Goal: Information Seeking & Learning: Learn about a topic

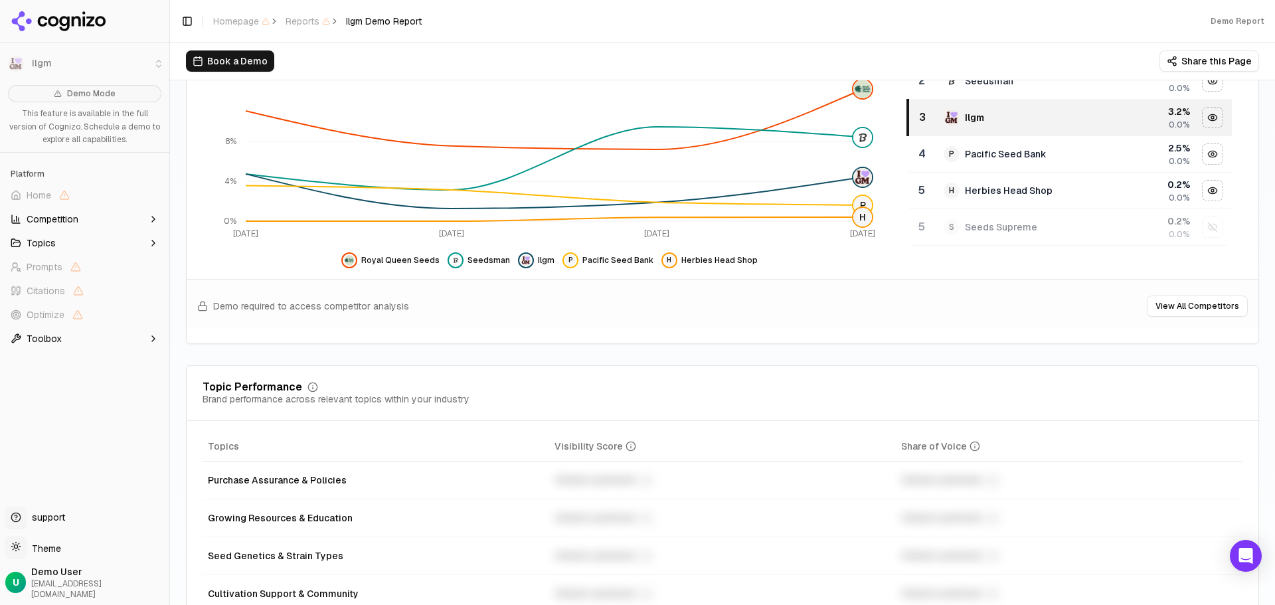
scroll to position [199, 0]
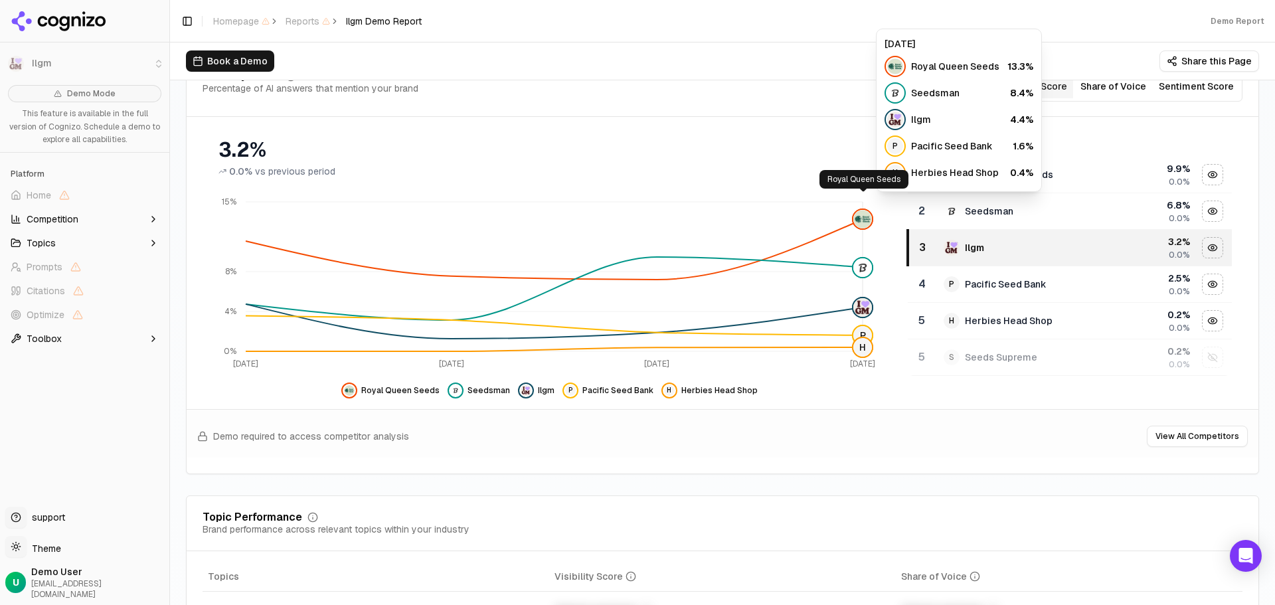
click at [860, 210] on img at bounding box center [862, 219] width 19 height 19
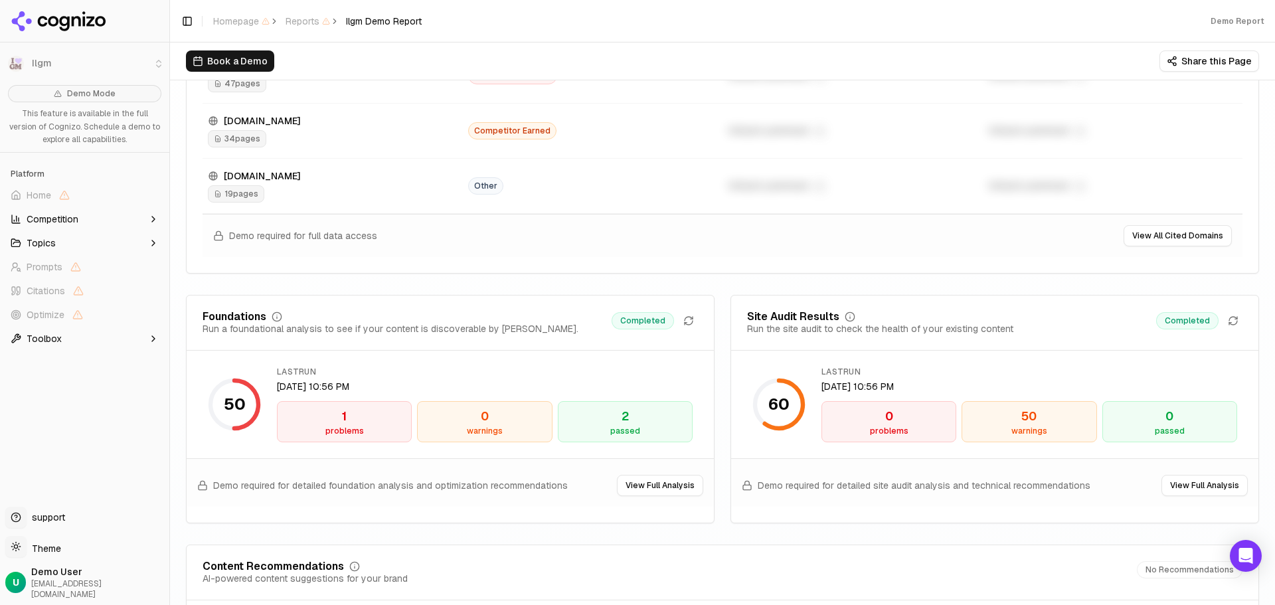
scroll to position [1660, 0]
drag, startPoint x: 431, startPoint y: 310, endPoint x: 535, endPoint y: 313, distance: 104.3
click at [535, 313] on div "Foundations Run a foundational analysis to see if your content is discoverable …" at bounding box center [450, 323] width 495 height 24
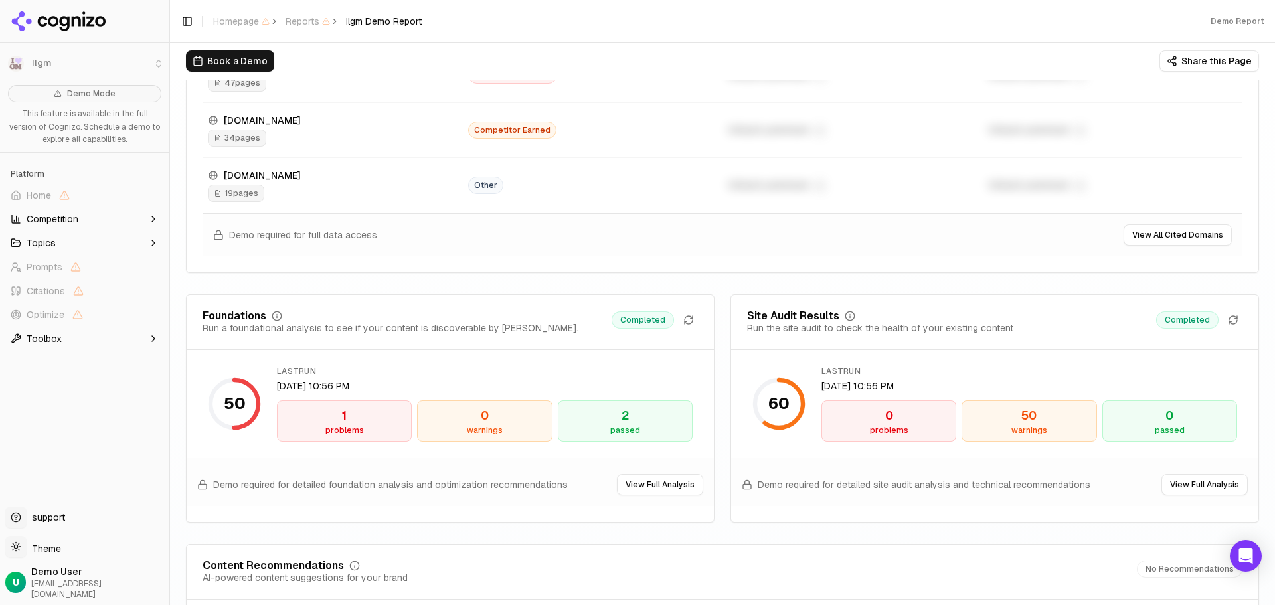
click at [343, 425] on div "problems" at bounding box center [344, 430] width 123 height 11
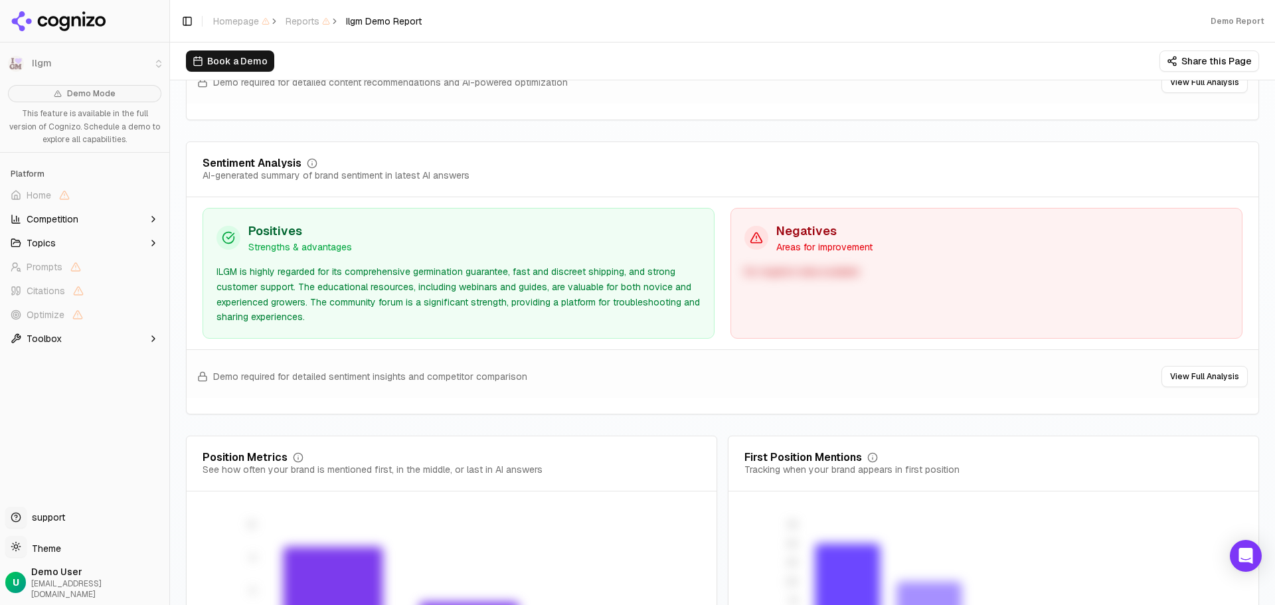
scroll to position [2536, 0]
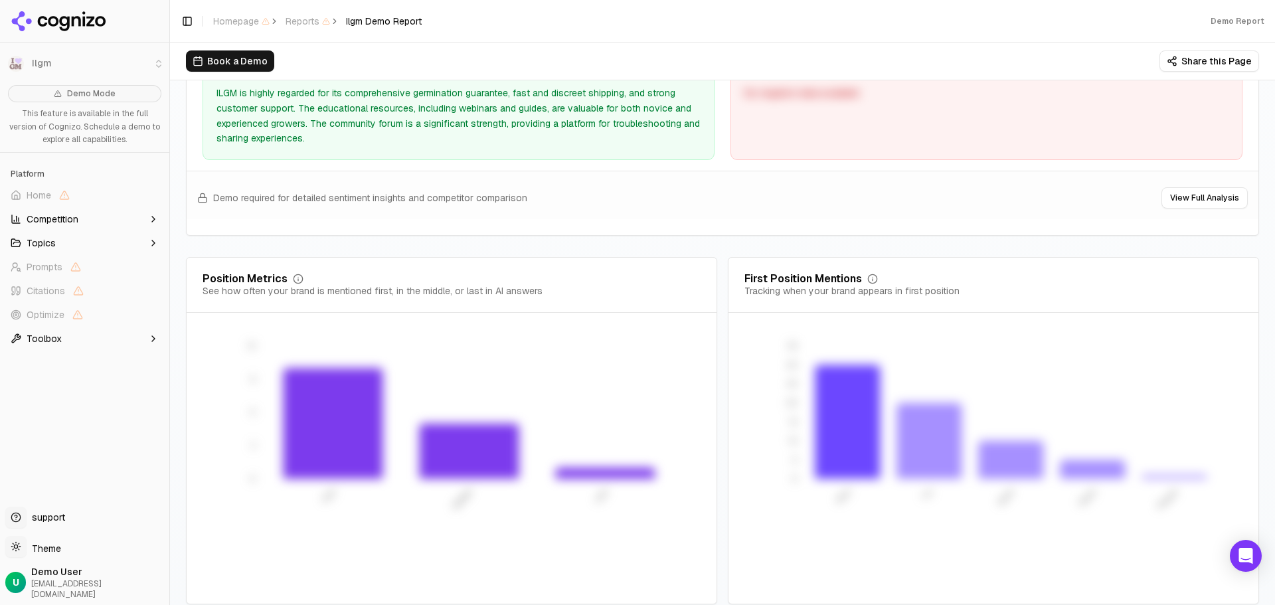
click at [41, 65] on li "Ilgm" at bounding box center [84, 64] width 169 height 32
click at [1246, 21] on div "Demo Report" at bounding box center [1238, 21] width 54 height 11
click at [67, 19] on icon at bounding box center [64, 23] width 10 height 15
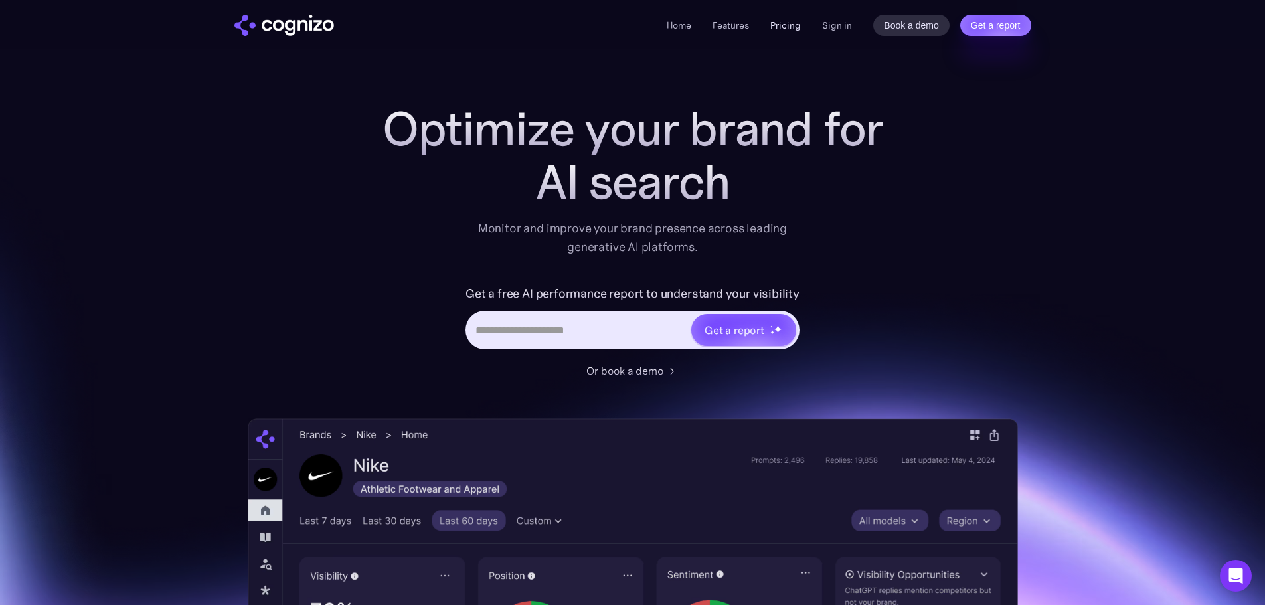
click at [789, 31] on link "Pricing" at bounding box center [785, 25] width 31 height 12
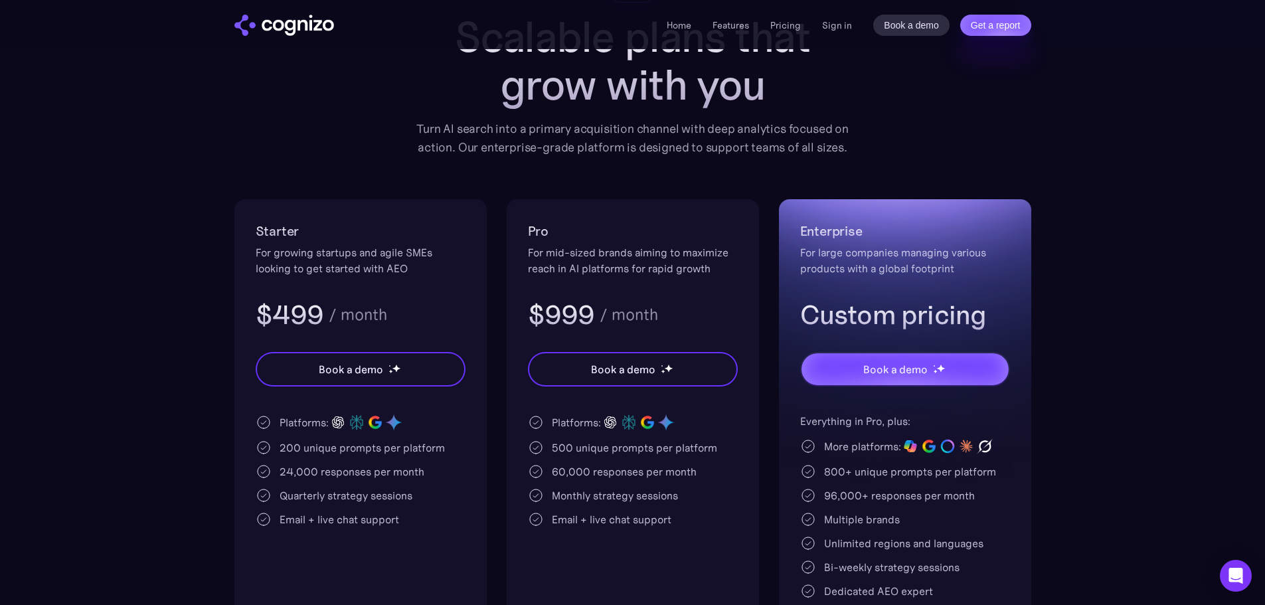
scroll to position [133, 0]
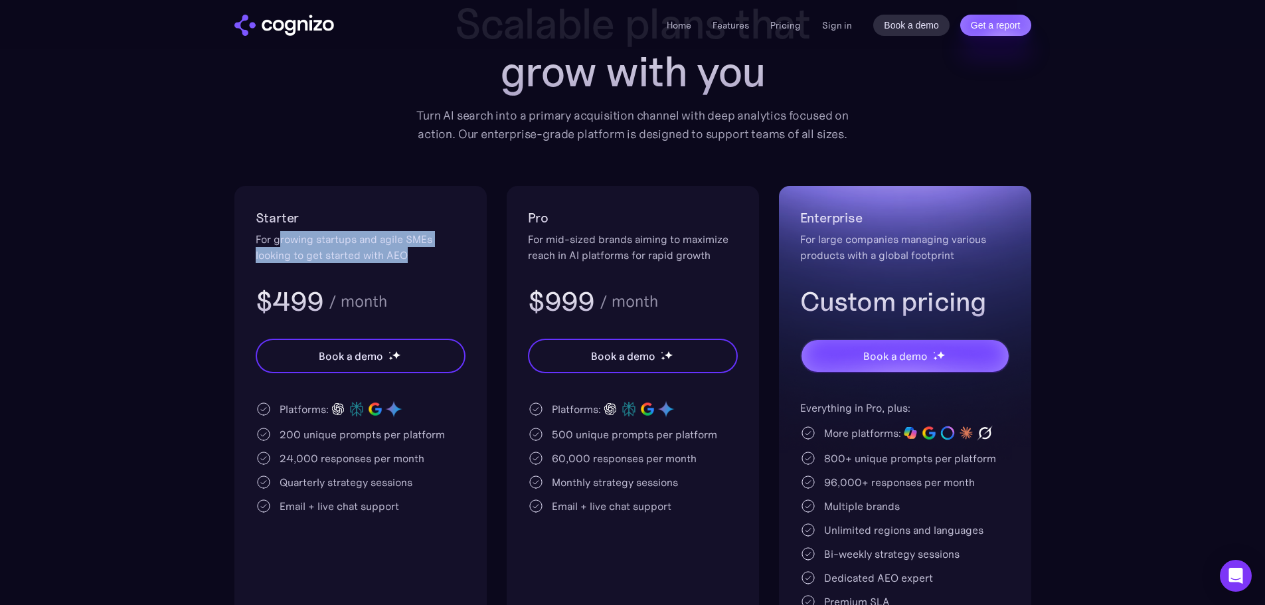
drag, startPoint x: 282, startPoint y: 238, endPoint x: 423, endPoint y: 251, distance: 142.0
click at [423, 251] on div "For growing startups and agile SMEs looking to get started with AEO" at bounding box center [361, 247] width 210 height 32
click at [1125, 315] on section "Pricing Scalable plans that grow with you Turn AI search into a primary acquisi…" at bounding box center [632, 321] width 1265 height 704
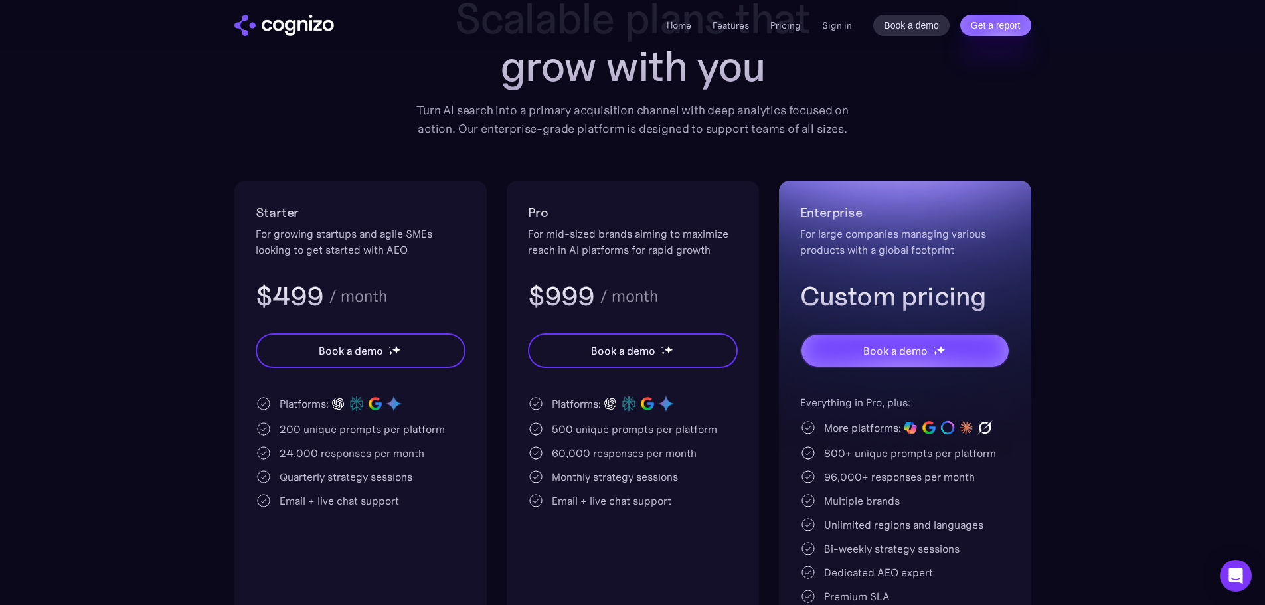
scroll to position [0, 0]
